Goal: Transaction & Acquisition: Purchase product/service

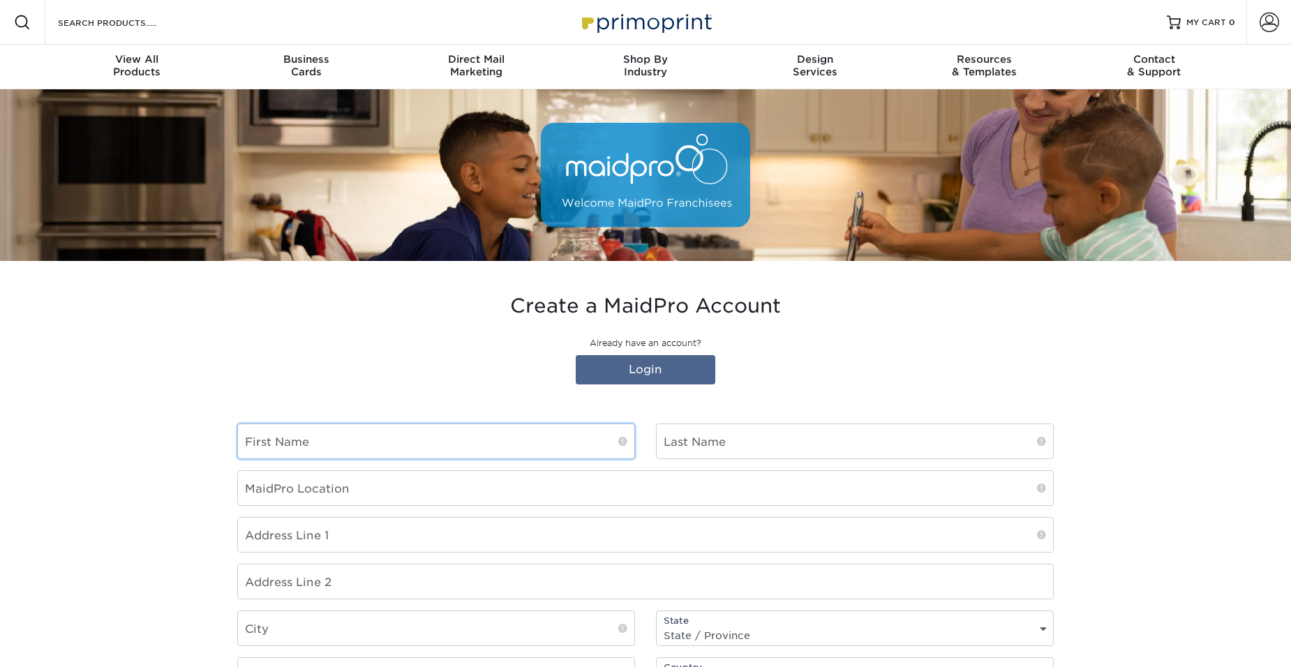
click at [452, 441] on input "text" at bounding box center [436, 441] width 396 height 34
click at [512, 442] on input "text" at bounding box center [436, 441] width 396 height 34
type input "[PERSON_NAME]"
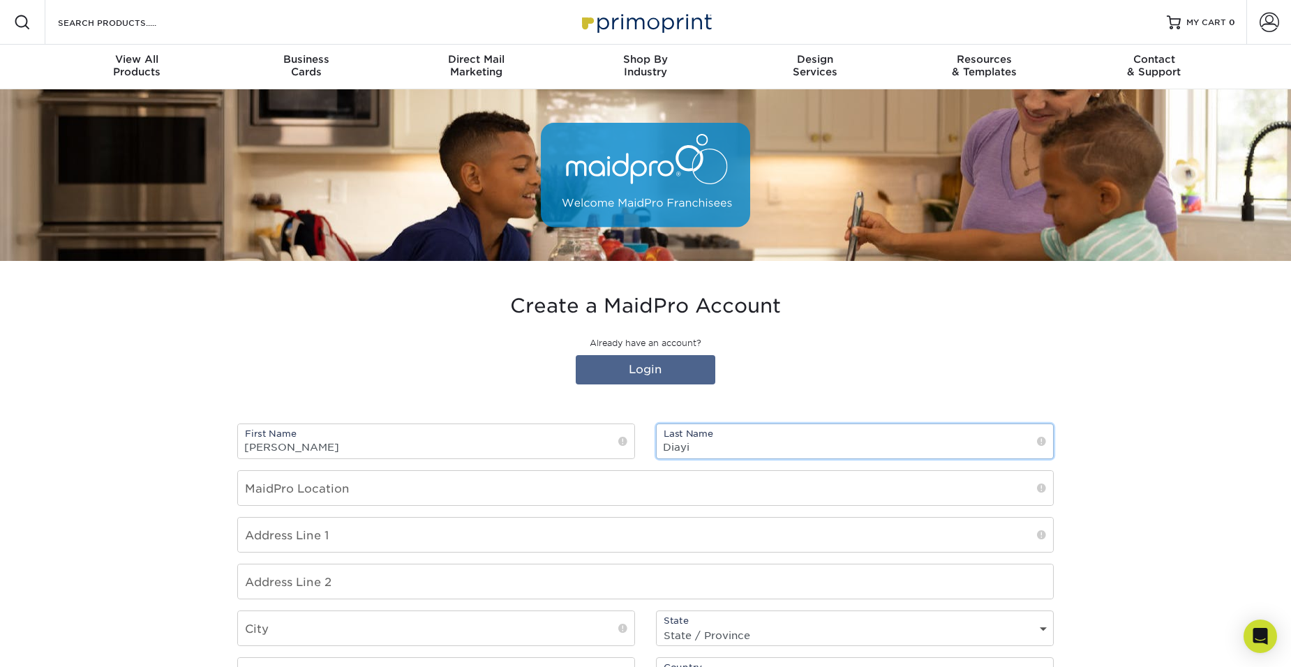
type input "Diayi"
type input "Deerfield Beach"
type input "89 NW 44th Terr"
click at [532, 636] on input "text" at bounding box center [436, 628] width 396 height 34
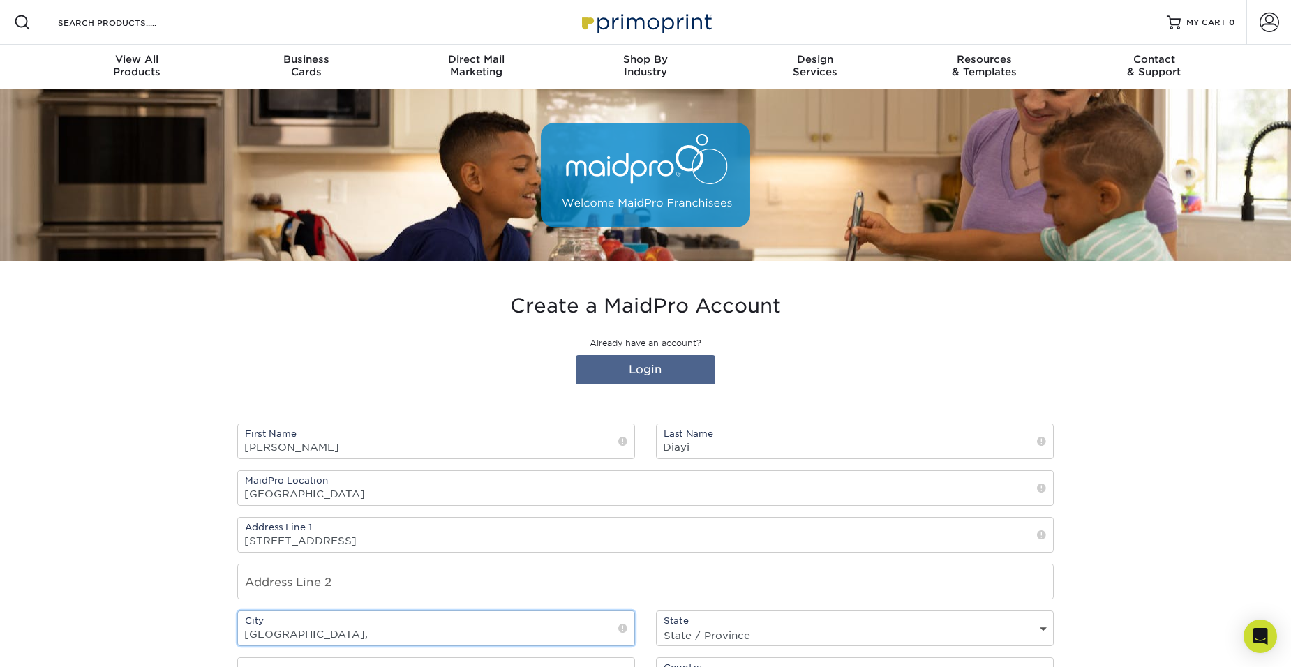
type input "Deerfield Beach,"
select select "FL"
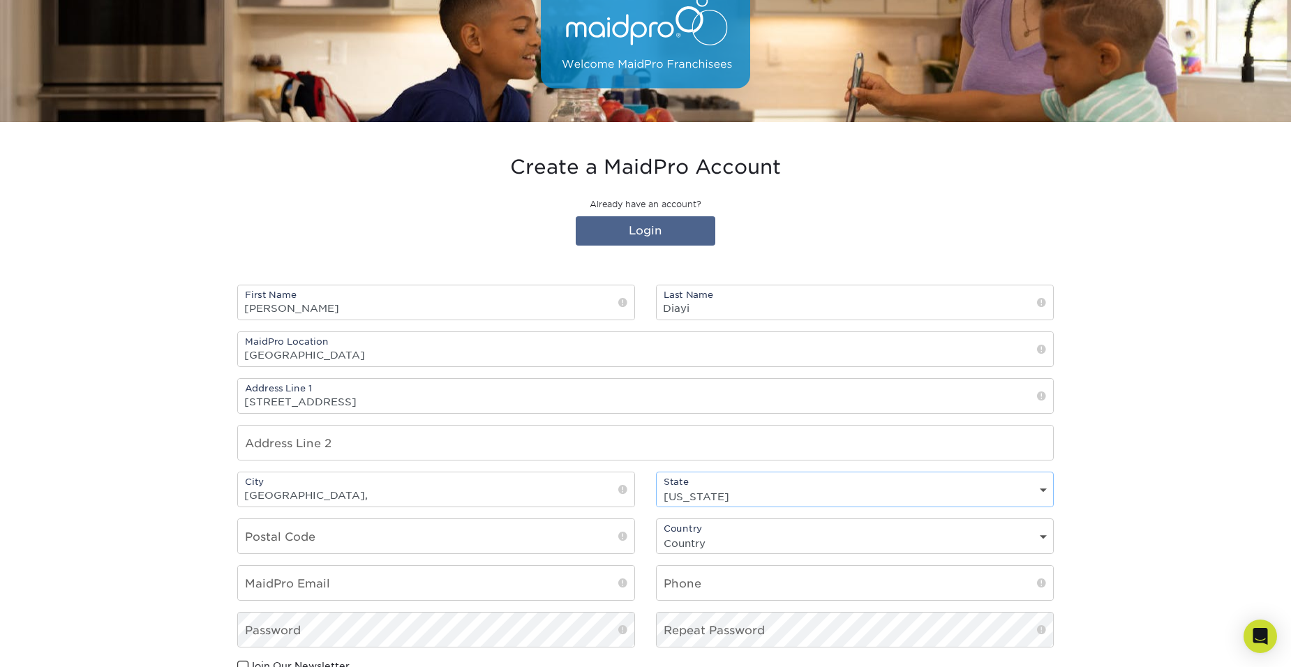
scroll to position [140, 0]
click at [342, 493] on input "Deerfield Beach," at bounding box center [436, 489] width 396 height 34
type input "Deerfield Beach"
click at [319, 542] on input "text" at bounding box center [436, 535] width 396 height 34
type input "33442"
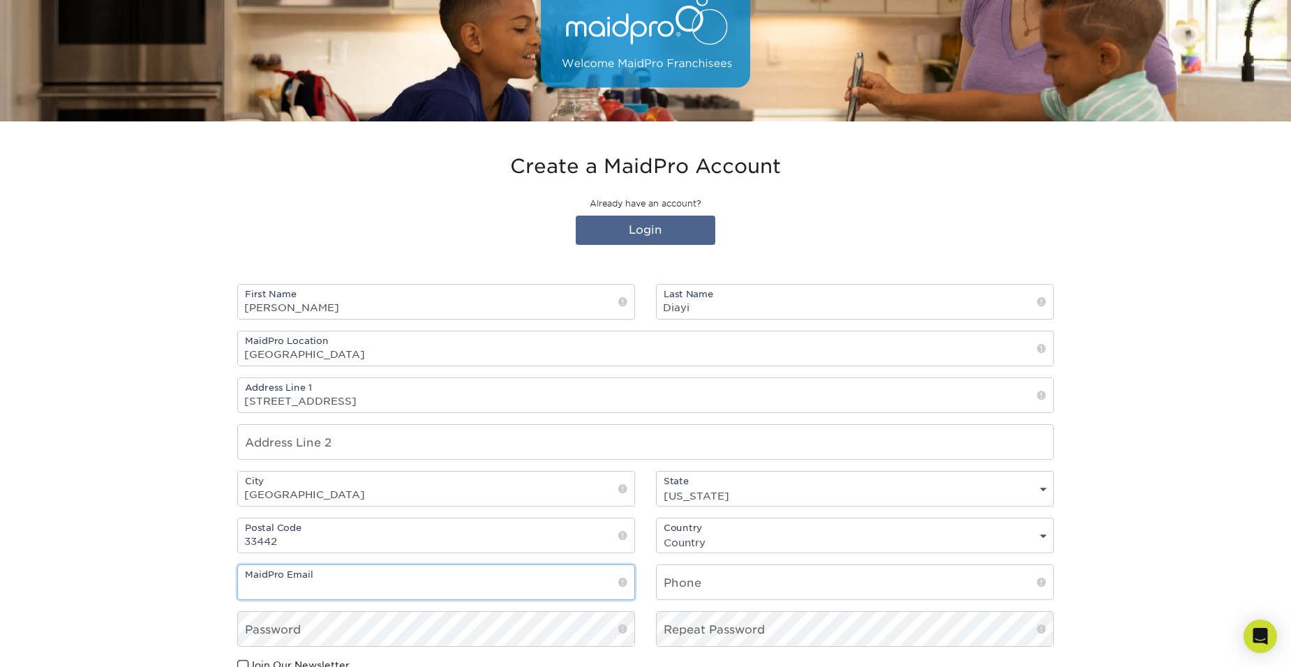
click at [302, 590] on input "email" at bounding box center [436, 582] width 396 height 34
click at [815, 579] on input "text" at bounding box center [855, 582] width 396 height 34
type input "5515743737"
click at [284, 590] on input "email" at bounding box center [436, 582] width 396 height 34
paste input "CDiayi@thresholdbrands.com"
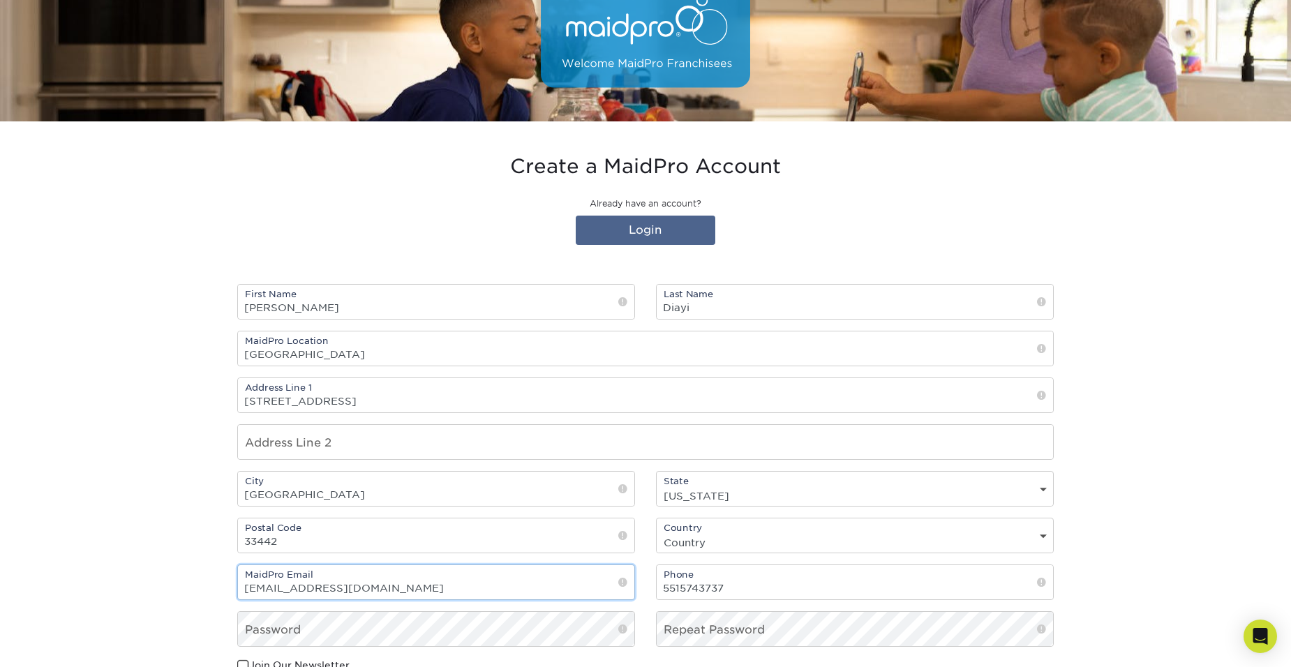
type input "CDiayi@thresholdbrands.com"
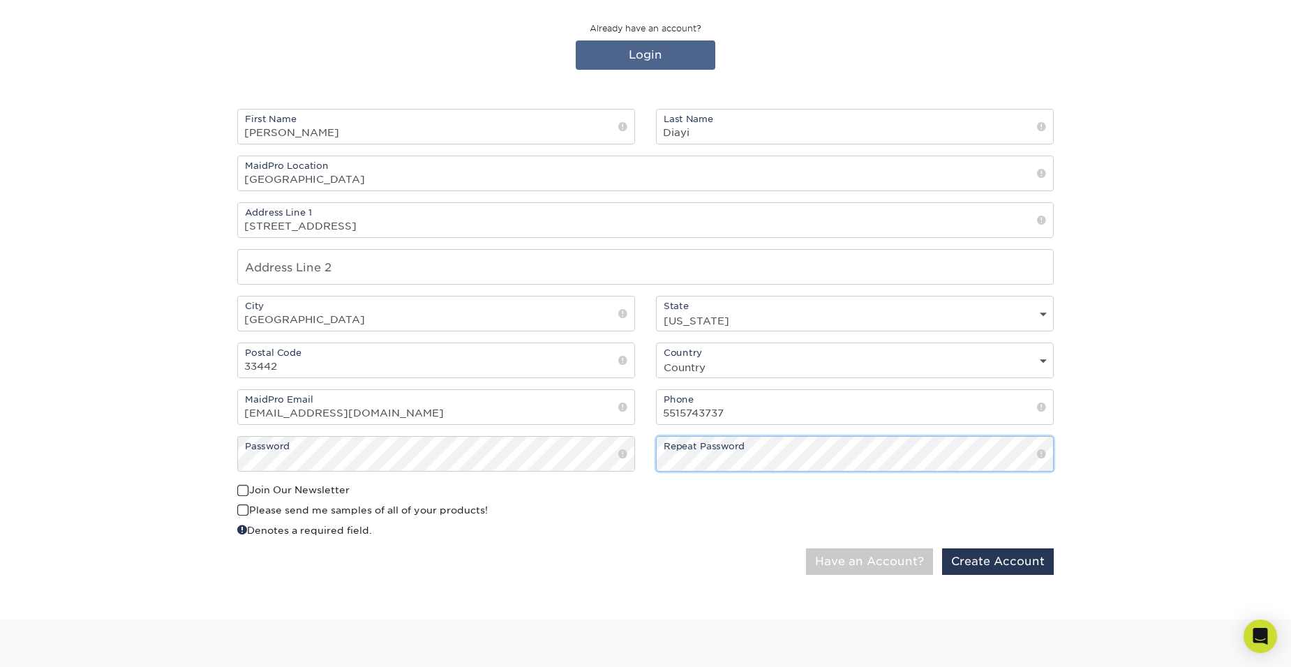
scroll to position [419, 0]
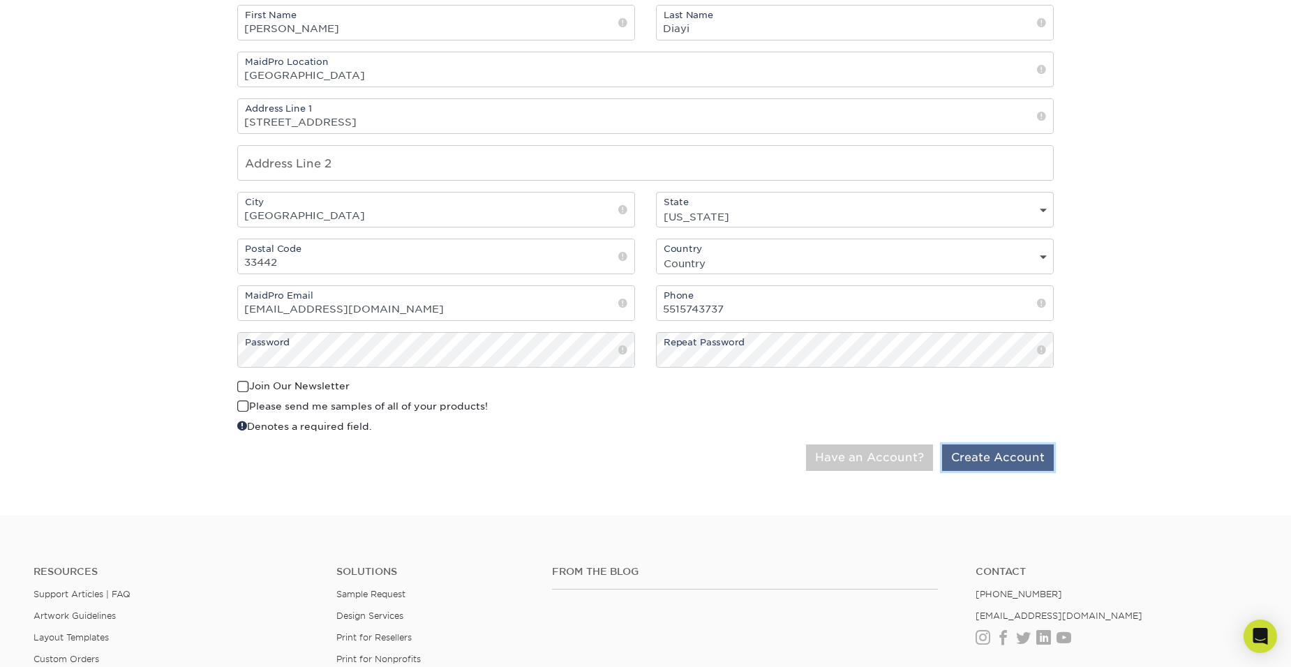
click at [977, 456] on button "Create Account" at bounding box center [998, 457] width 112 height 27
click at [784, 268] on select "Country United States Canada" at bounding box center [855, 263] width 396 height 20
select select "US"
click at [657, 253] on select "Country United States Canada" at bounding box center [855, 263] width 396 height 20
click at [1044, 466] on button "Create Account" at bounding box center [998, 457] width 112 height 27
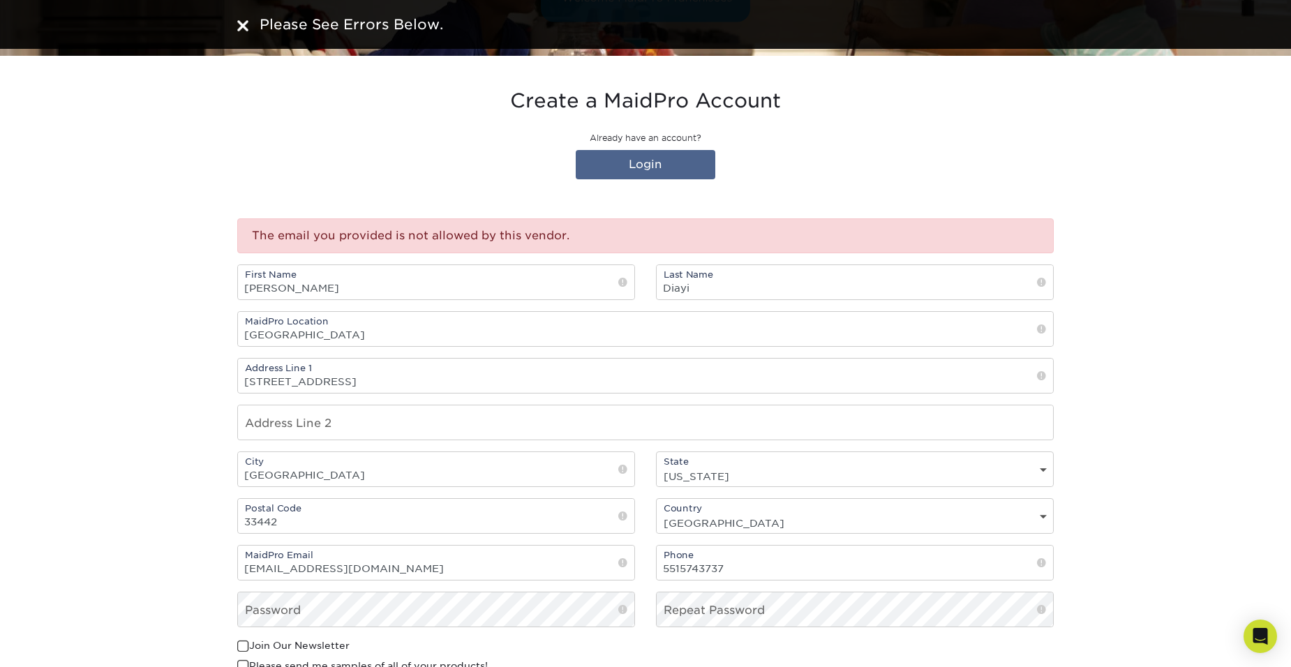
scroll to position [209, 0]
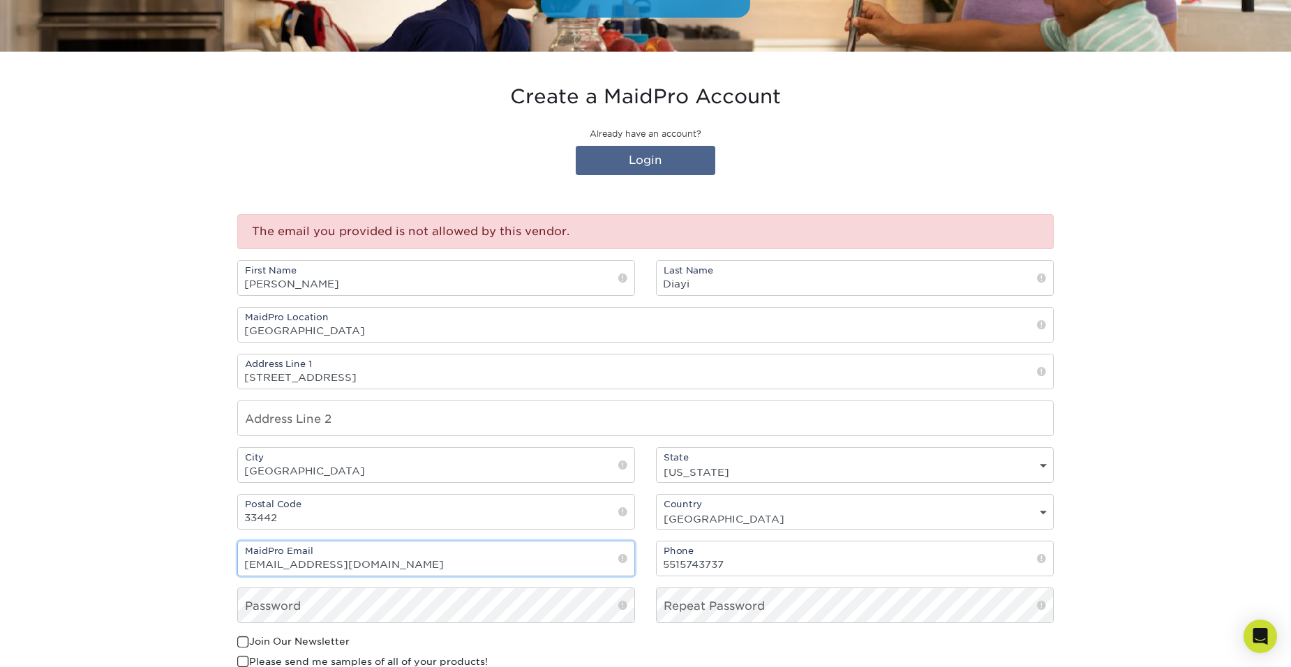
click at [412, 563] on input "[EMAIL_ADDRESS][DOMAIN_NAME]" at bounding box center [436, 558] width 396 height 34
click at [414, 562] on input "[EMAIL_ADDRESS][DOMAIN_NAME]" at bounding box center [436, 558] width 396 height 34
click at [414, 562] on input "CDiayi@thresholdbrands.com" at bounding box center [436, 558] width 396 height 34
click at [354, 568] on input "CDiayi@thresholdbrands.com" at bounding box center [436, 558] width 396 height 34
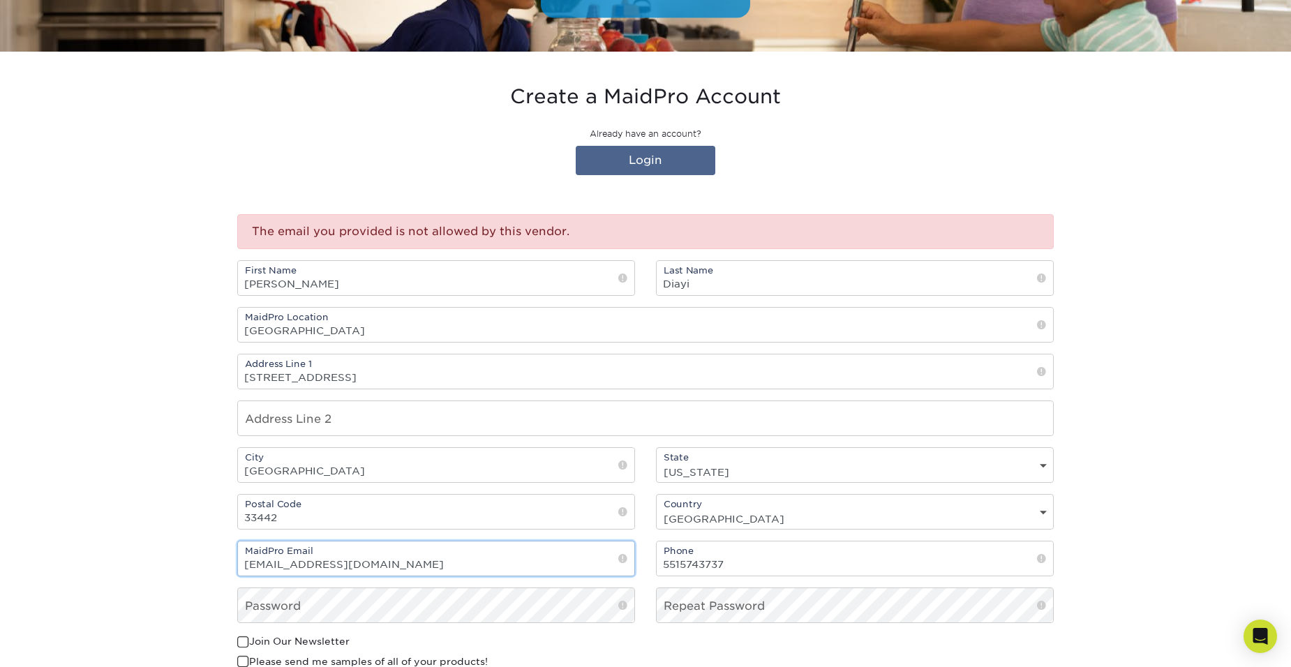
drag, startPoint x: 374, startPoint y: 564, endPoint x: 294, endPoint y: 559, distance: 79.7
click at [294, 559] on input "CDiayi@thresholdbrands.com" at bounding box center [436, 558] width 396 height 34
click at [319, 562] on input "CDiayi@thresholdbrands.com" at bounding box center [436, 558] width 396 height 34
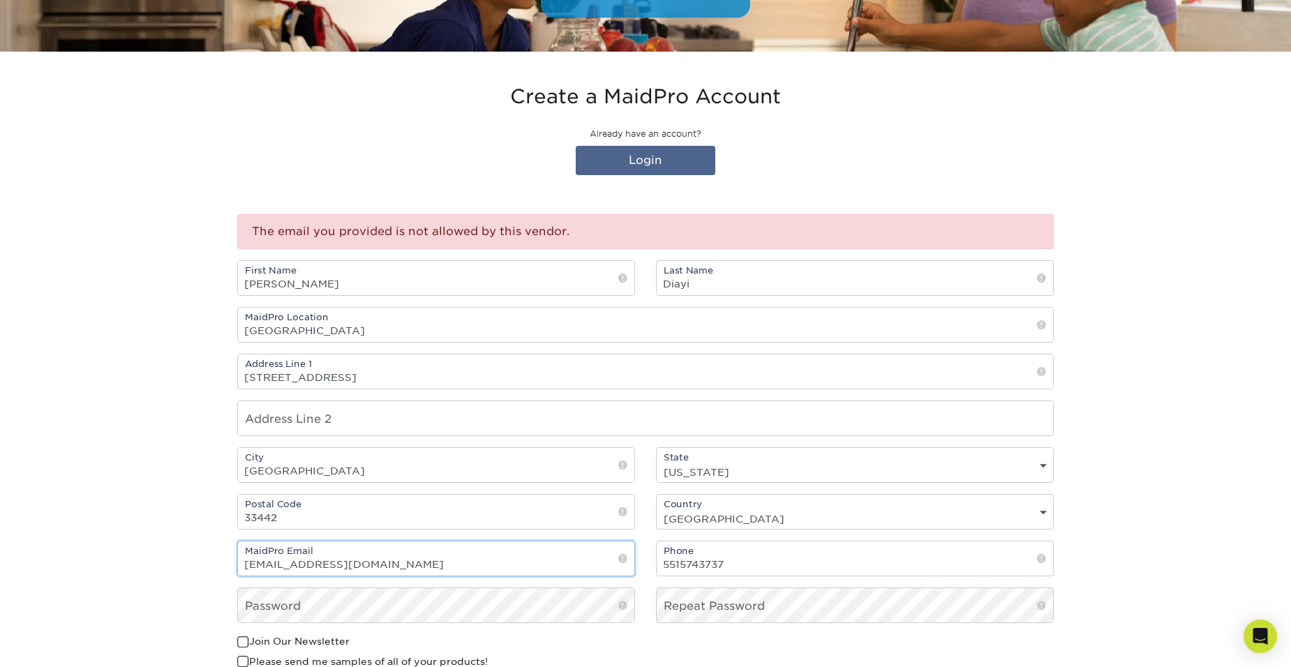
paste input "ediayi@maidpro"
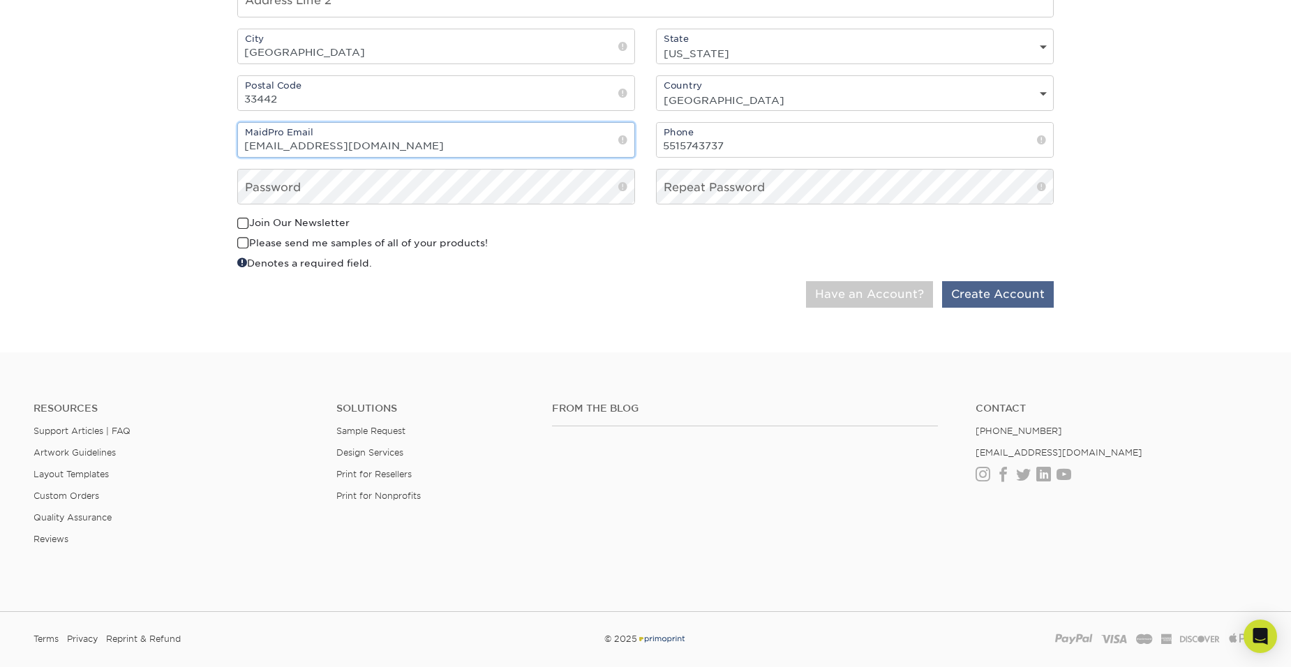
type input "ediayi@maidpro.com"
click at [996, 296] on button "Create Account" at bounding box center [998, 294] width 112 height 27
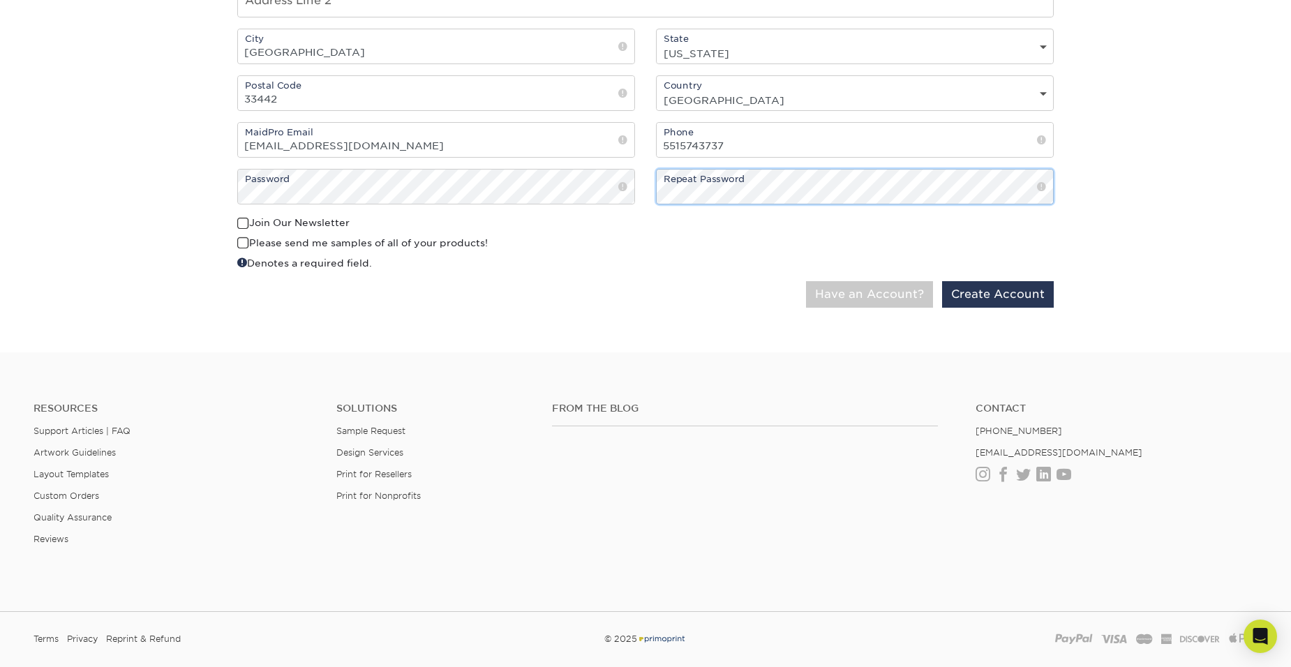
click at [806, 281] on button "Have an Account?" at bounding box center [869, 294] width 127 height 27
click at [996, 293] on button "Create Account" at bounding box center [998, 294] width 112 height 27
click at [975, 292] on button "Create Account" at bounding box center [998, 294] width 112 height 27
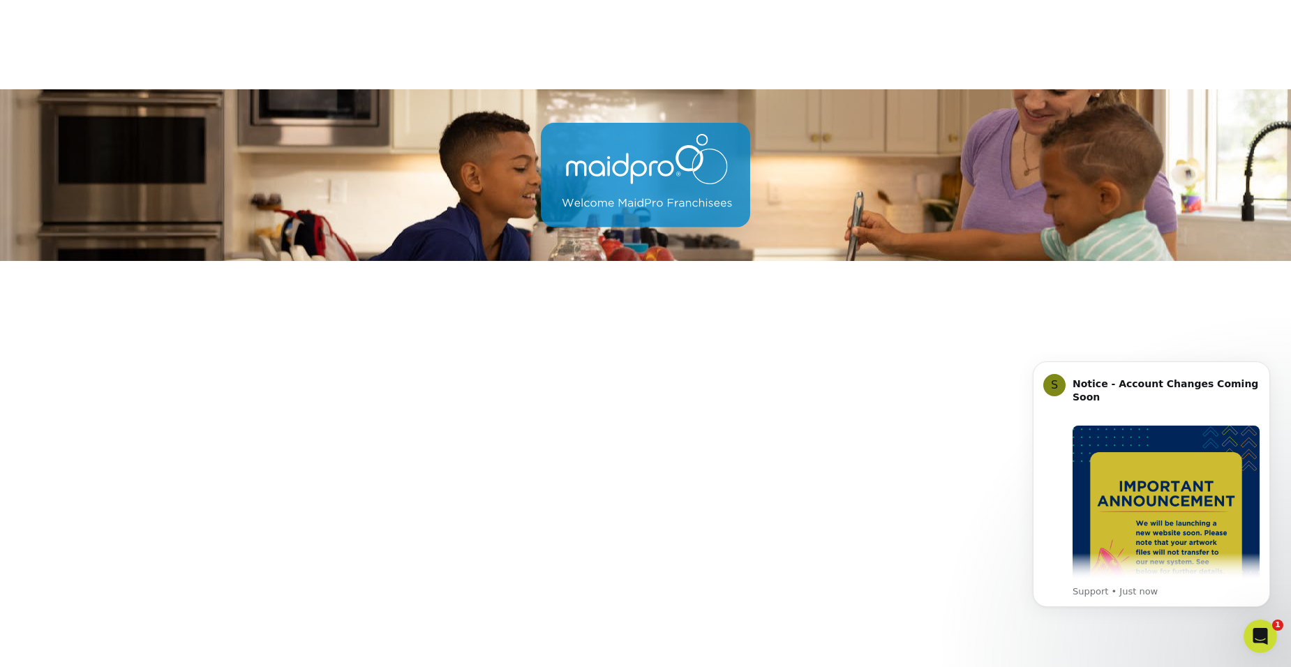
scroll to position [279, 0]
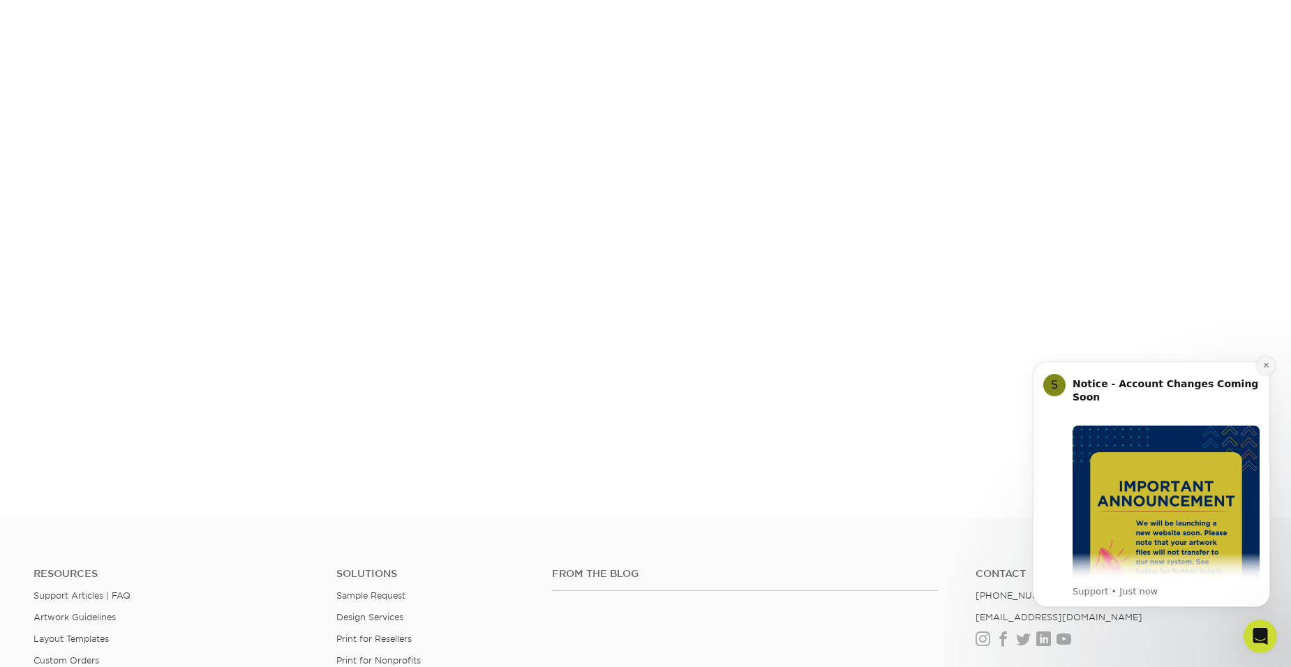
click at [1263, 365] on icon "Dismiss notification" at bounding box center [1266, 365] width 8 height 8
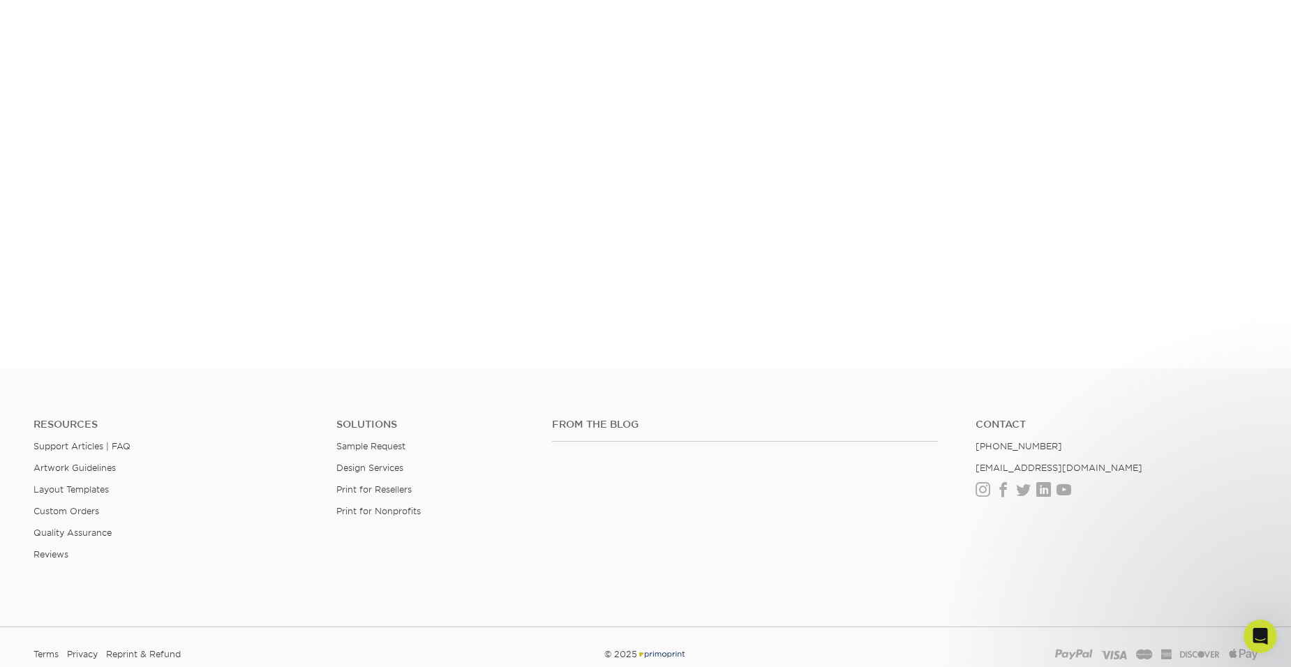
scroll to position [334, 0]
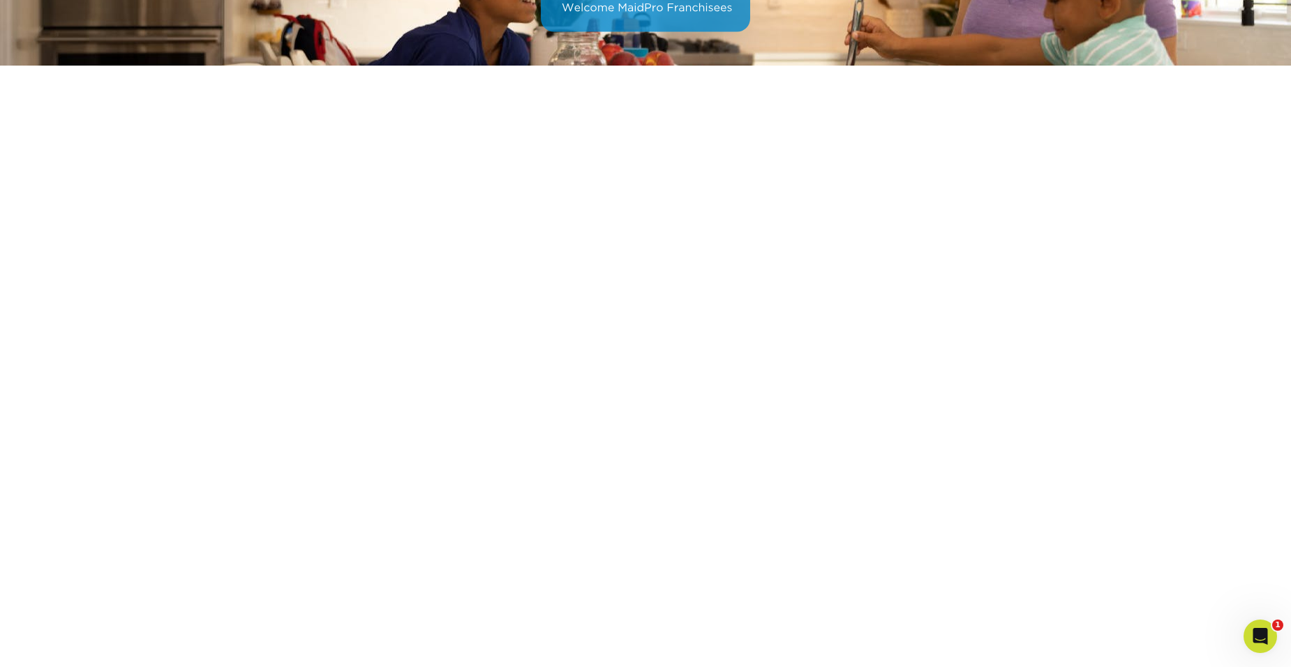
scroll to position [209, 0]
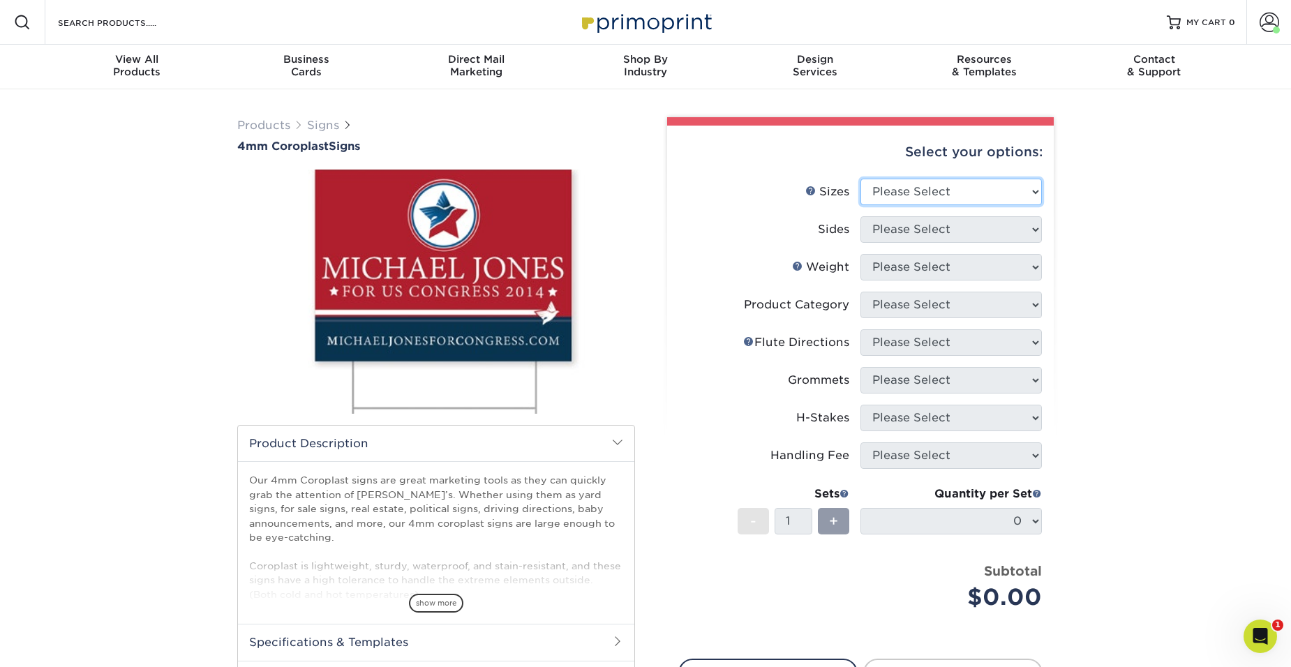
click at [1019, 181] on select "Please Select 12" x 18" 18" x 24" 24" x 24" 24" x 36"" at bounding box center [950, 192] width 181 height 27
select select "12.00x18.00"
click at [860, 179] on select "Please Select 12" x 18" 18" x 24" 24" x 24" 24" x 36"" at bounding box center [950, 192] width 181 height 27
click at [1009, 222] on select "Please Select Print Both Sides Print Front Only" at bounding box center [950, 229] width 181 height 27
select select "13abbda7-1d64-4f25-8bb2-c179b224825d"
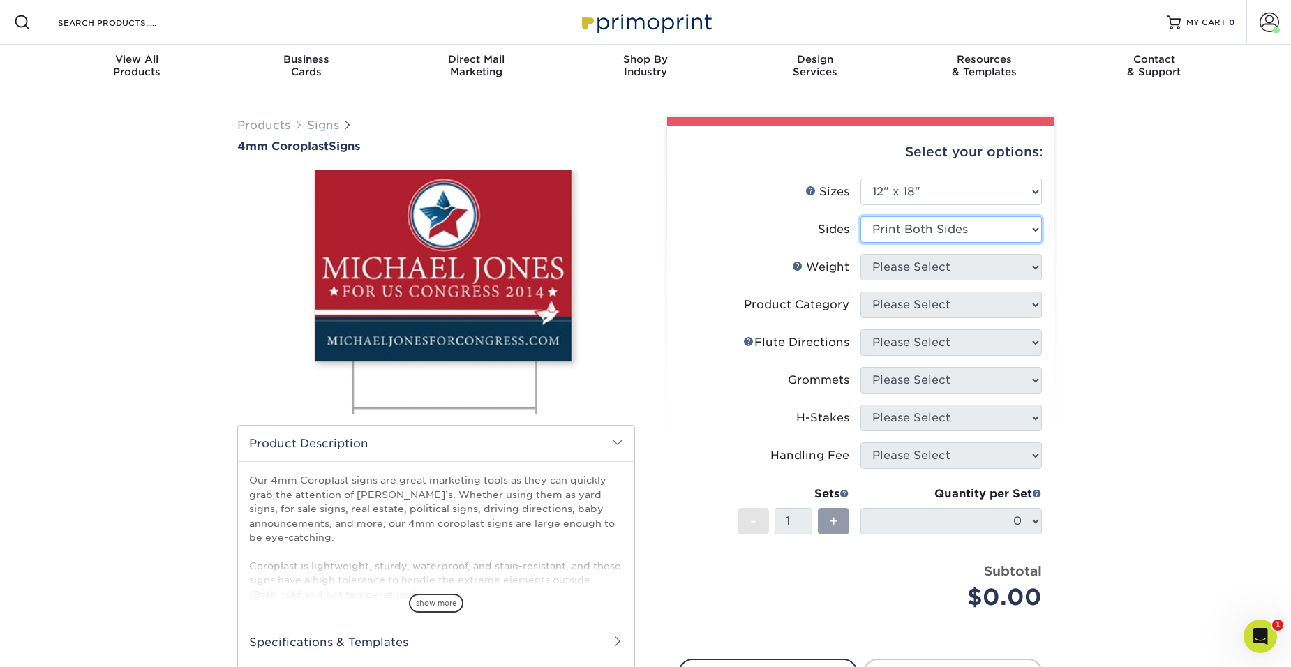
click at [860, 216] on select "Please Select Print Both Sides Print Front Only" at bounding box center [950, 229] width 181 height 27
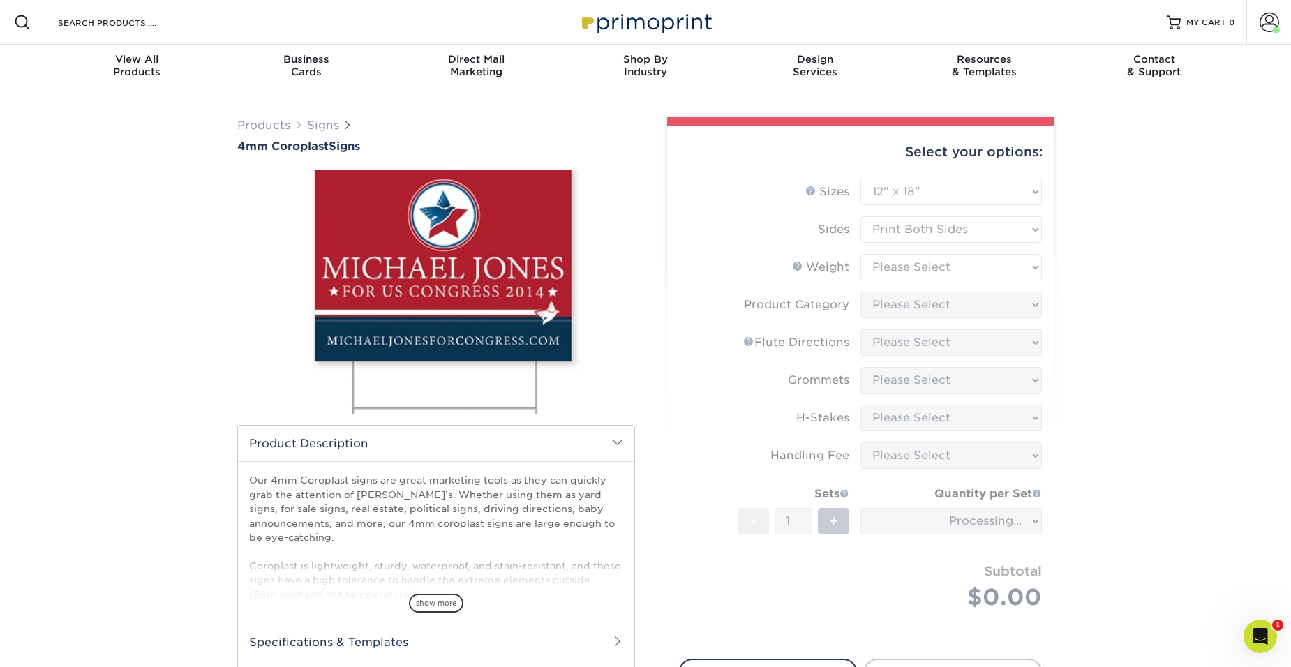
click at [1015, 273] on form "Sizes Help Sizes Please Select 12" x 18" 18" x 24" 24" x 24" 24" x 36" Sides Pl…" at bounding box center [860, 411] width 364 height 464
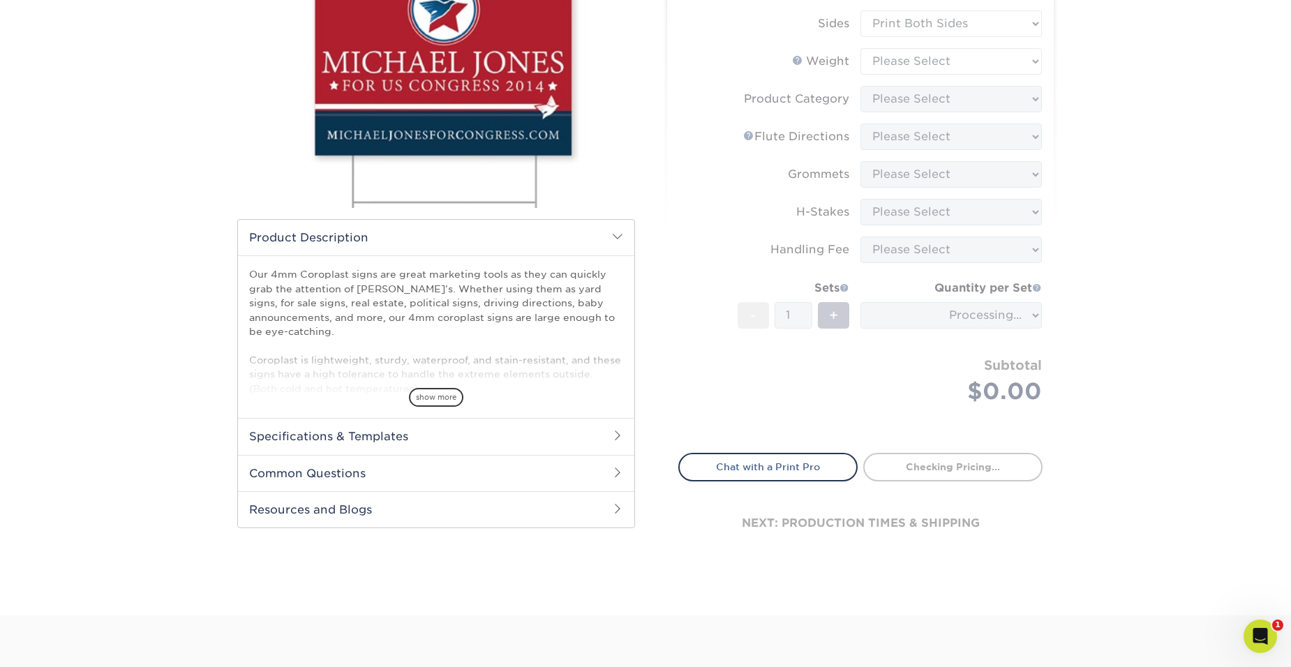
scroll to position [209, 0]
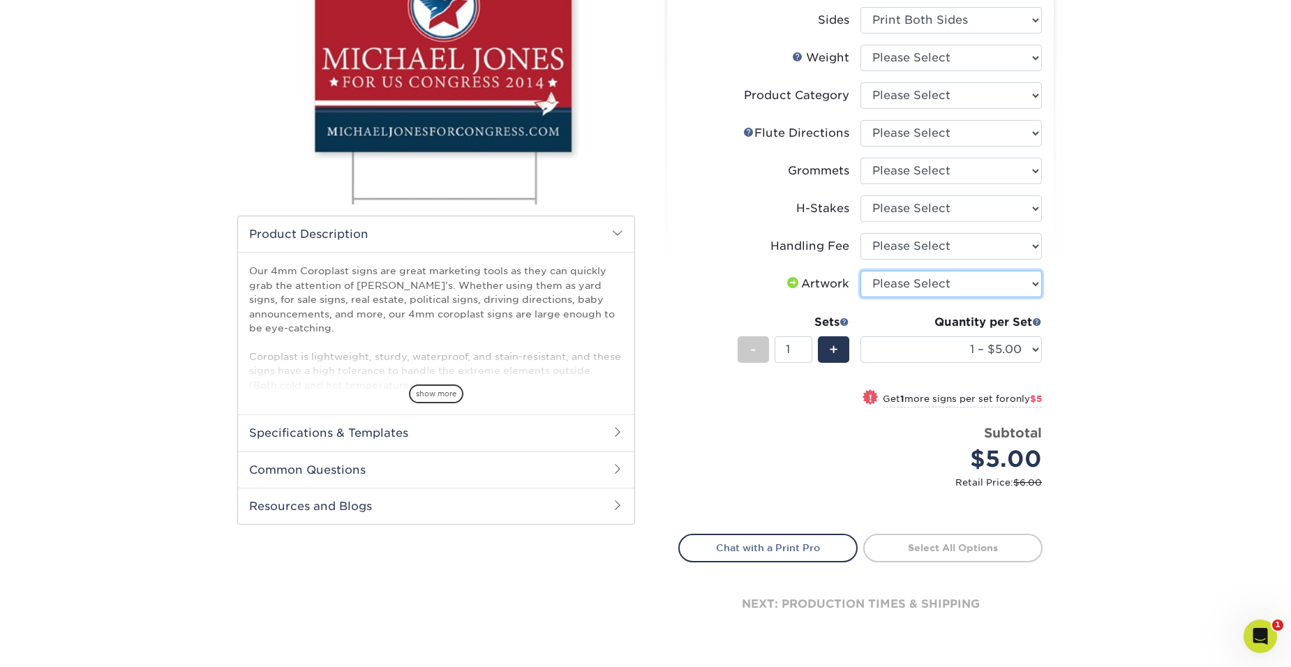
click at [994, 283] on select "Please Select I will upload files I need a design - $50" at bounding box center [950, 284] width 181 height 27
select select "upload"
click at [860, 271] on select "Please Select I will upload files I need a design - $50" at bounding box center [950, 284] width 181 height 27
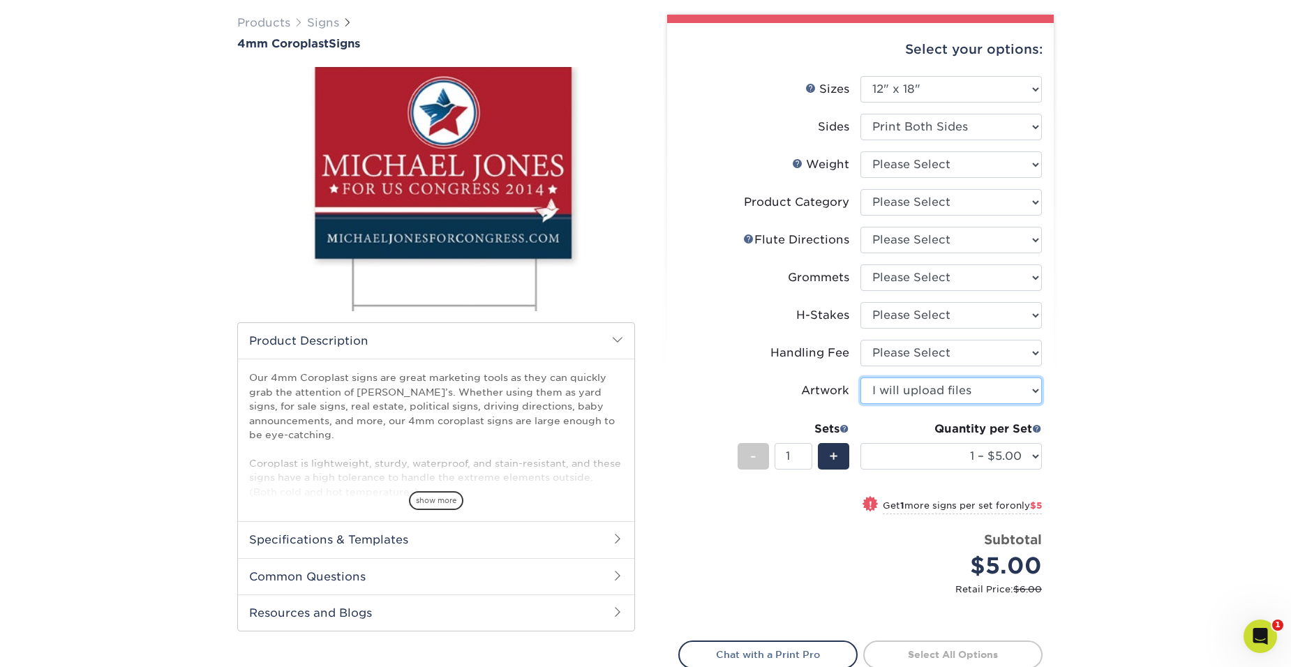
scroll to position [0, 0]
